Goal: Information Seeking & Learning: Stay updated

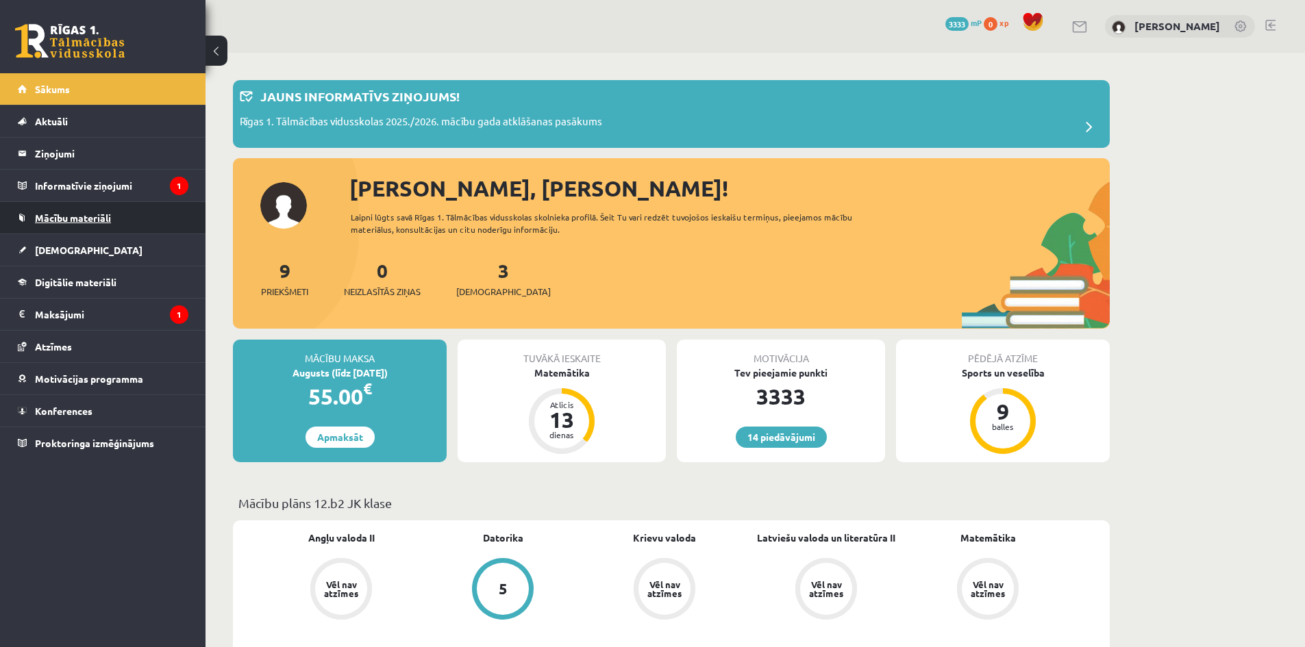
click at [81, 217] on span "Mācību materiāli" at bounding box center [73, 218] width 76 height 12
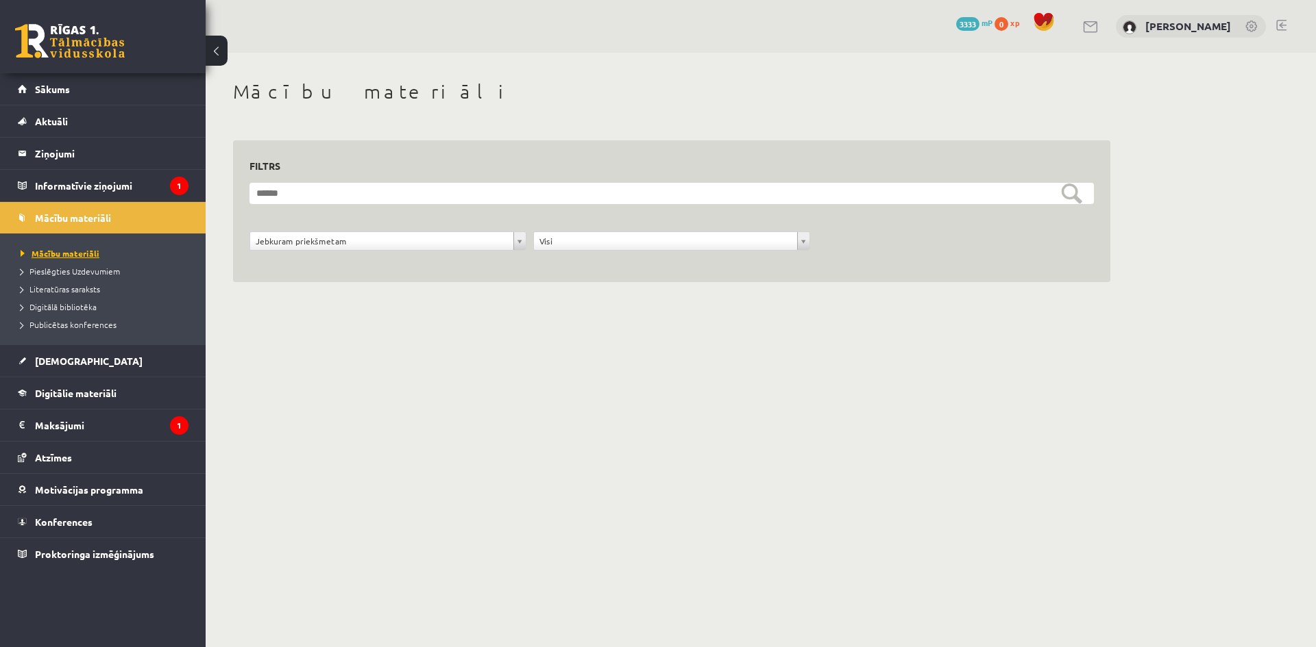
click at [84, 256] on span "Mācību materiāli" at bounding box center [60, 253] width 79 height 11
click at [84, 267] on span "Pieslēgties Uzdevumiem" at bounding box center [70, 271] width 99 height 11
click at [108, 192] on legend "Informatīvie ziņojumi 1" at bounding box center [111, 186] width 153 height 32
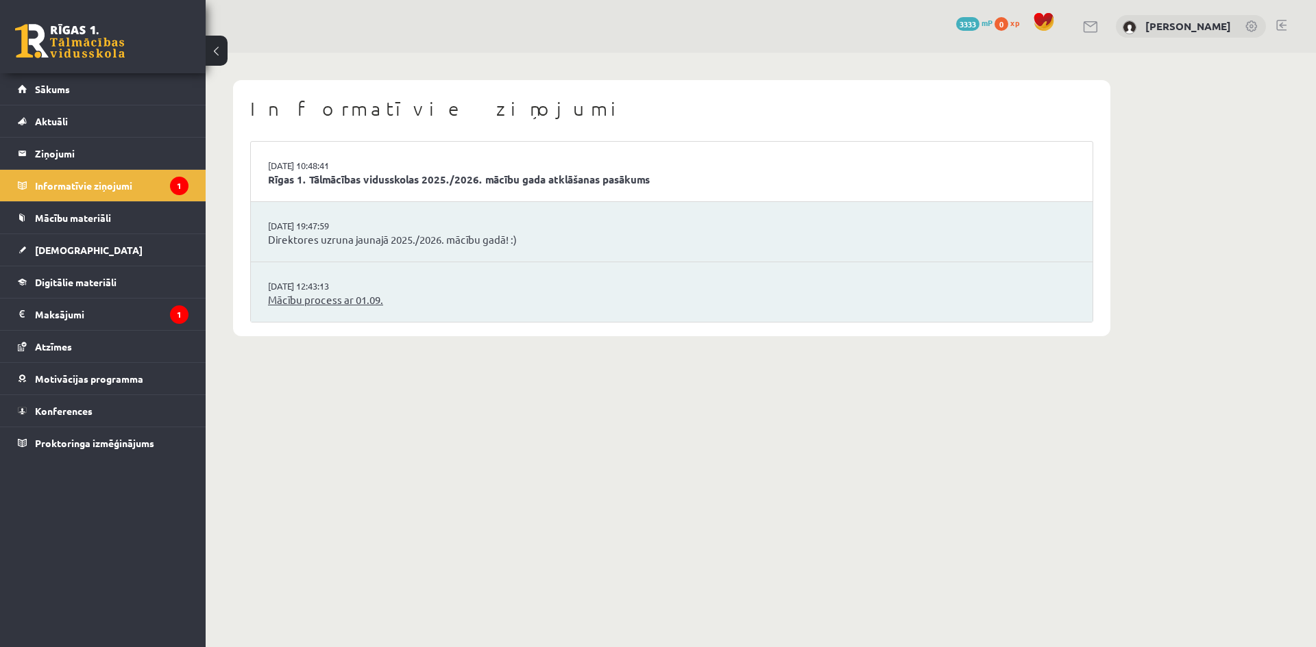
click at [363, 302] on link "Mācību process ar 01.09." at bounding box center [671, 301] width 807 height 16
